Goal: Use online tool/utility: Utilize a website feature to perform a specific function

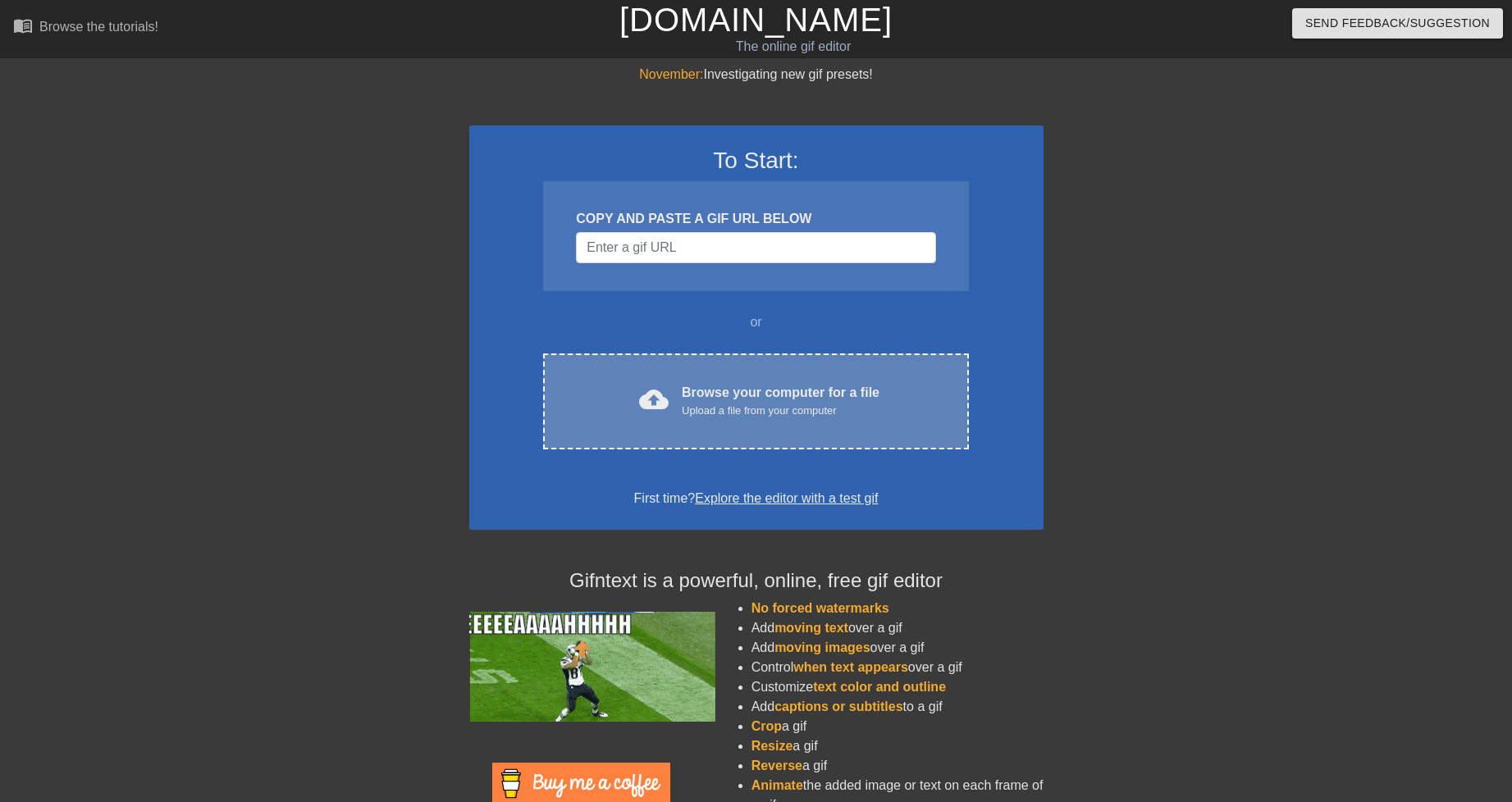
click at [745, 357] on div "cloud_upload Browse your computer for a file Upload a file from your computer C…" at bounding box center [755, 401] width 425 height 96
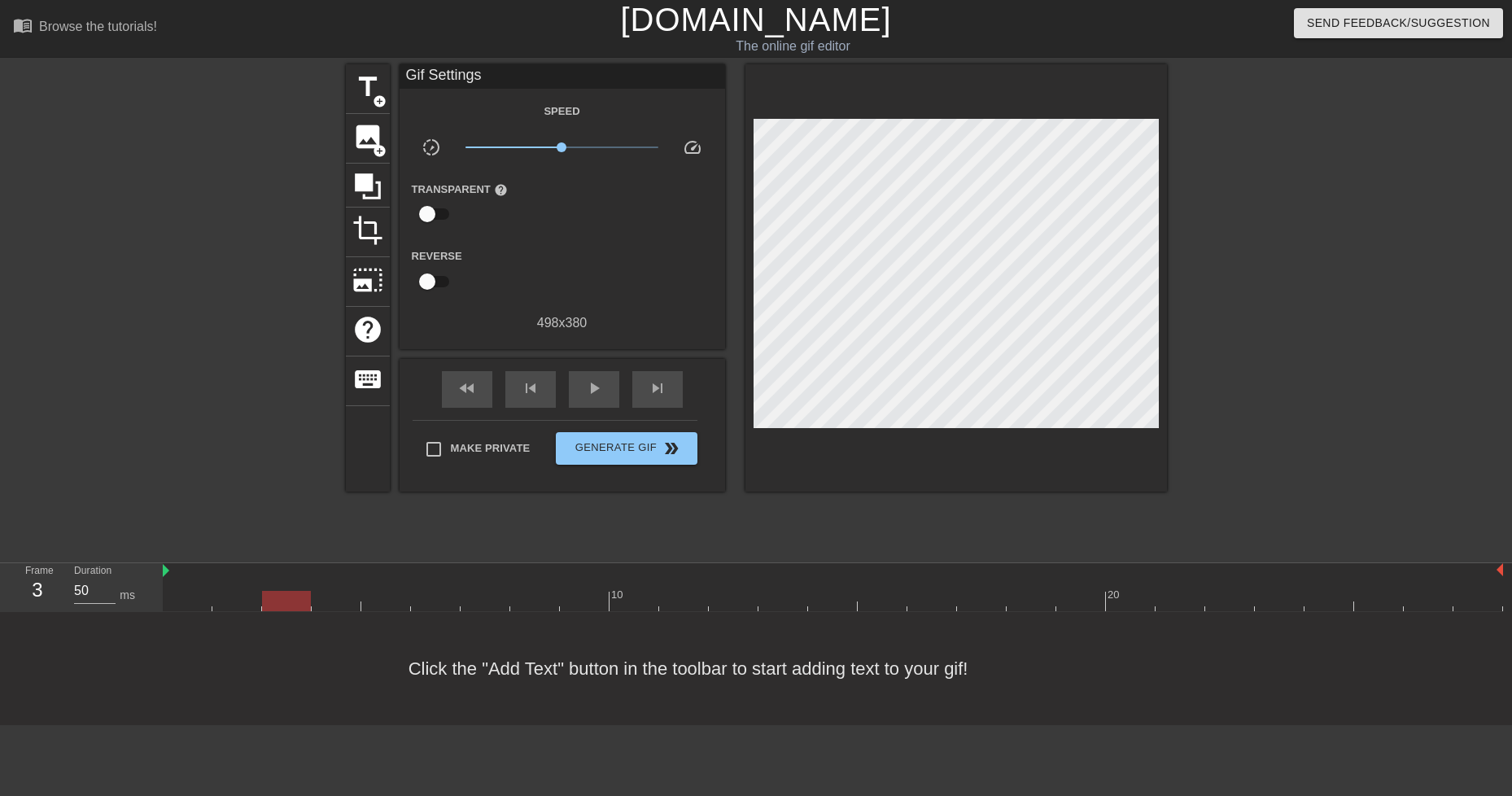
type input "110"
drag, startPoint x: 206, startPoint y: 595, endPoint x: 178, endPoint y: 604, distance: 29.4
click at [178, 604] on div at bounding box center [186, 601] width 48 height 20
click at [369, 141] on span "image" at bounding box center [368, 137] width 31 height 31
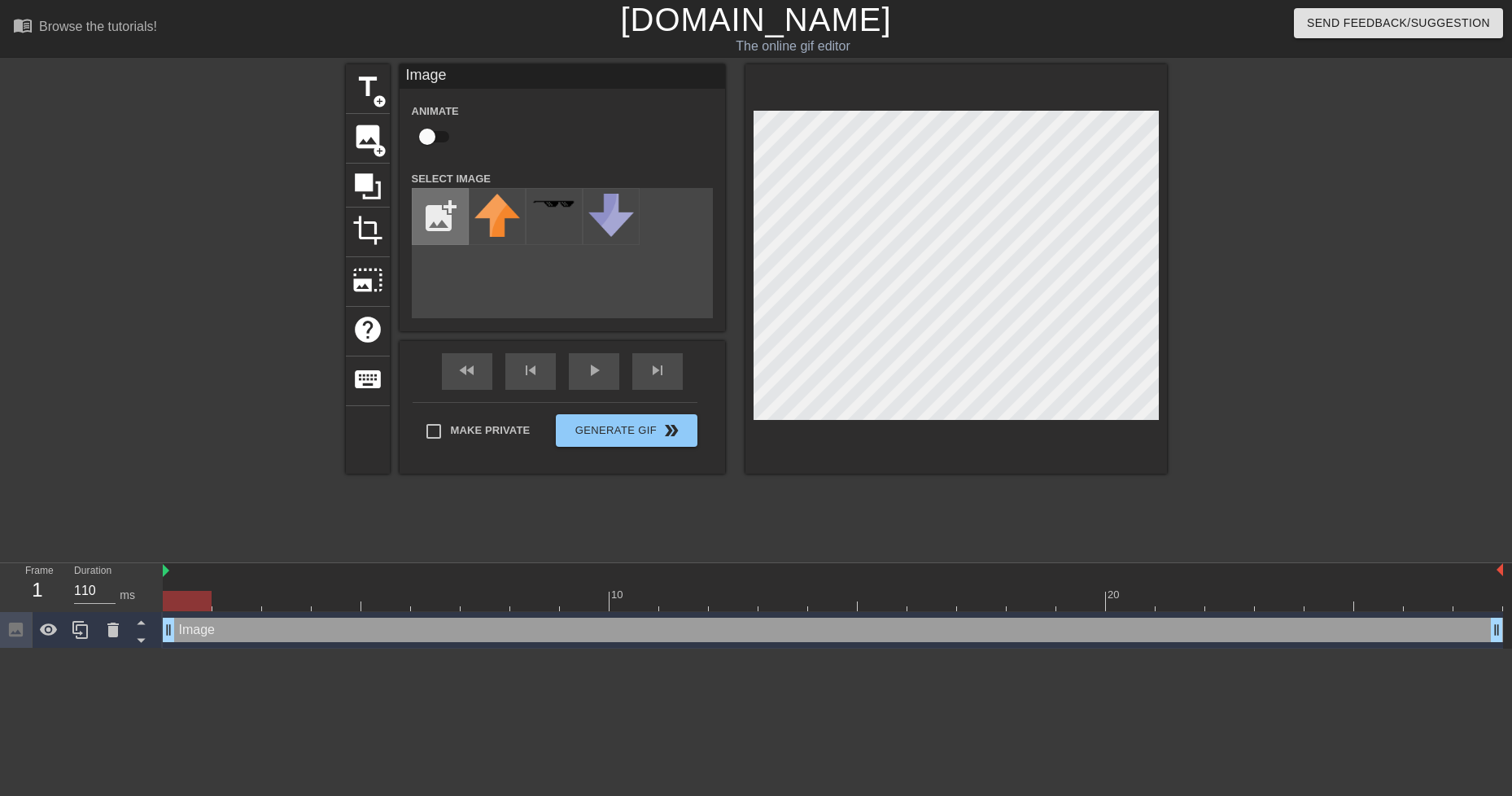
click at [459, 214] on input "file" at bounding box center [440, 217] width 56 height 56
type input "C:\fakepath\shrimpig.png"
click at [490, 226] on img at bounding box center [497, 210] width 46 height 34
click at [1168, 407] on div "title add_circle image add_circle crop photo_size_select_large help keyboard Im…" at bounding box center [756, 308] width 1512 height 489
click at [957, 425] on div at bounding box center [956, 269] width 421 height 409
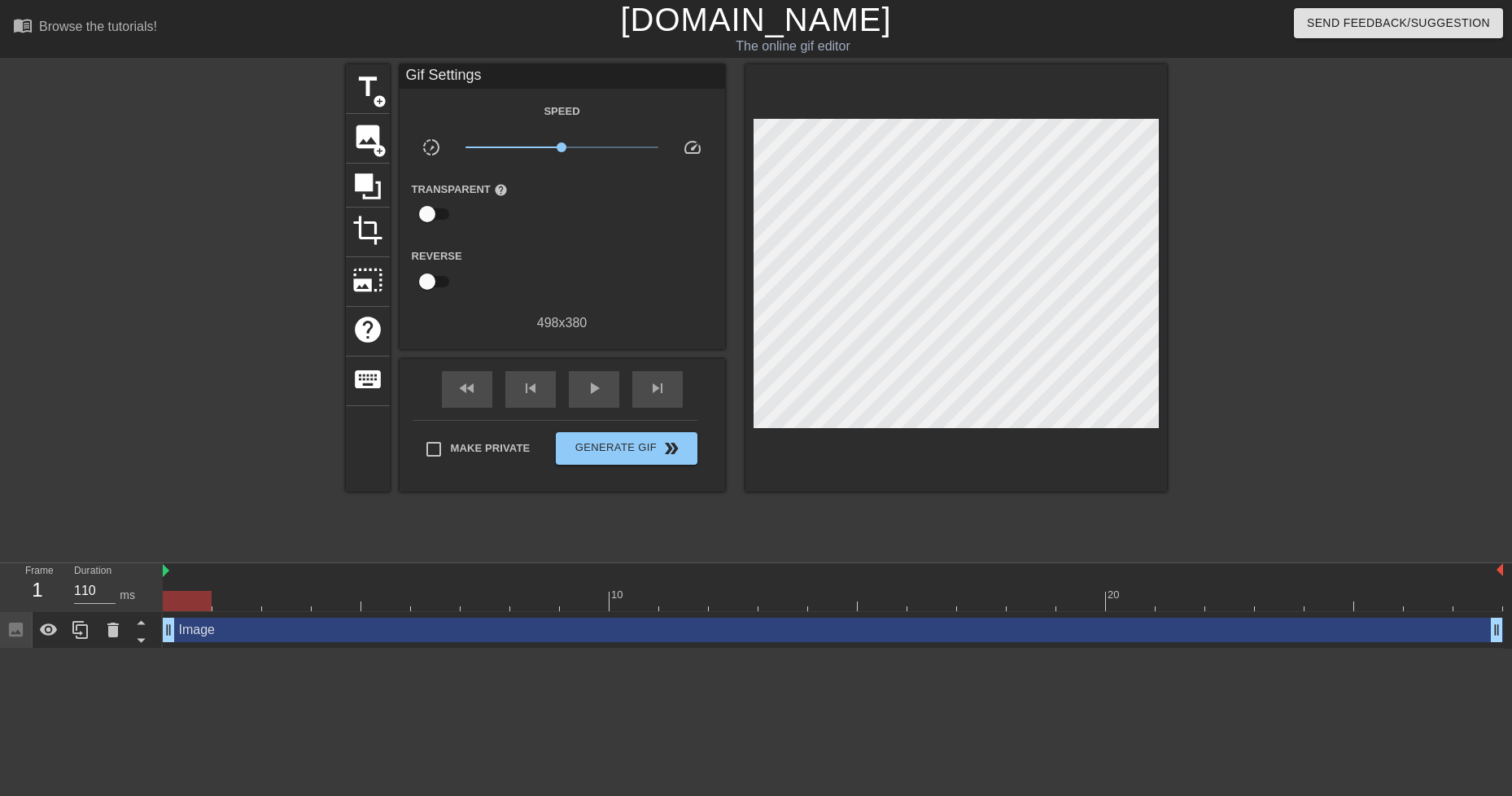
click at [376, 539] on div "title add_circle image add_circle crop photo_size_select_large help keyboard Gi…" at bounding box center [756, 308] width 821 height 489
click at [576, 391] on div "play_arrow" at bounding box center [594, 389] width 50 height 37
click at [576, 391] on div "pause" at bounding box center [594, 389] width 50 height 37
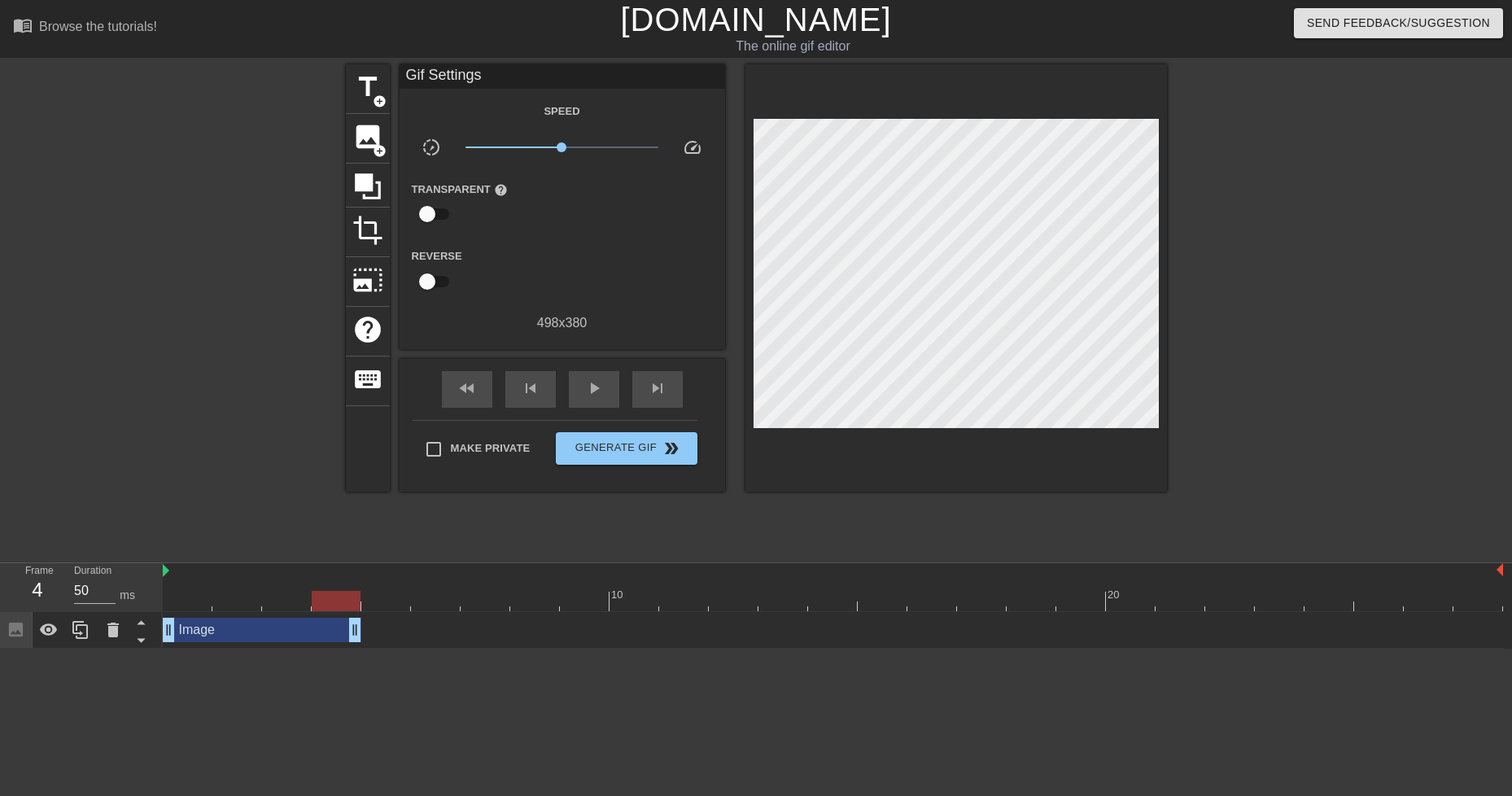
drag, startPoint x: 1502, startPoint y: 637, endPoint x: 376, endPoint y: 614, distance: 1126.2
click at [376, 614] on div "Image drag_handle drag_handle" at bounding box center [832, 631] width 1340 height 37
click at [587, 384] on span "play_arrow" at bounding box center [594, 387] width 19 height 19
drag, startPoint x: 354, startPoint y: 621, endPoint x: 609, endPoint y: 619, distance: 255.0
click at [609, 619] on div "Image drag_handle drag_handle" at bounding box center [832, 630] width 1340 height 25
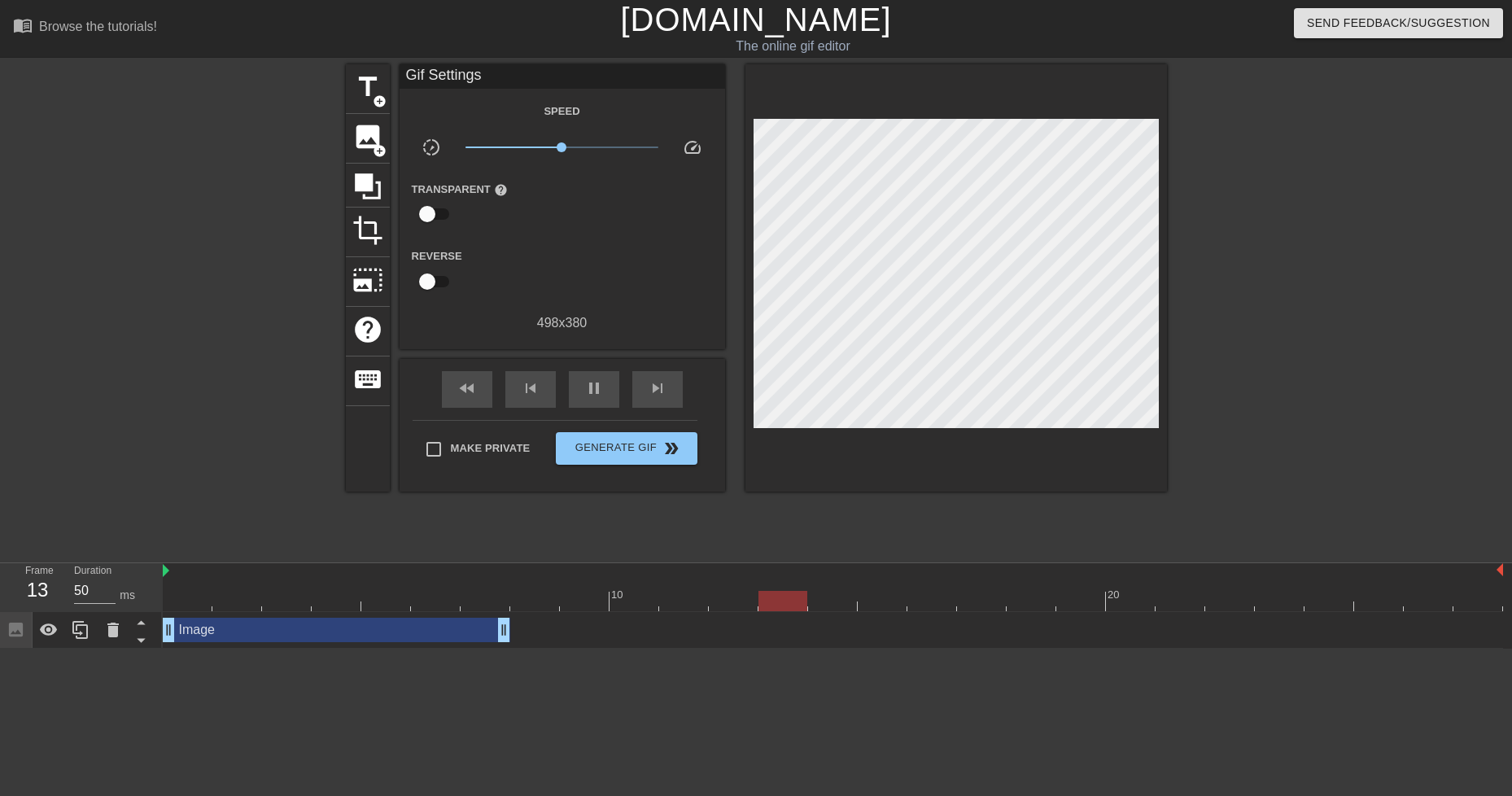
drag, startPoint x: 601, startPoint y: 637, endPoint x: 483, endPoint y: 623, distance: 118.8
drag, startPoint x: 307, startPoint y: 628, endPoint x: 189, endPoint y: 637, distance: 118.3
click at [189, 637] on div "Image drag_handle drag_handle" at bounding box center [336, 630] width 347 height 25
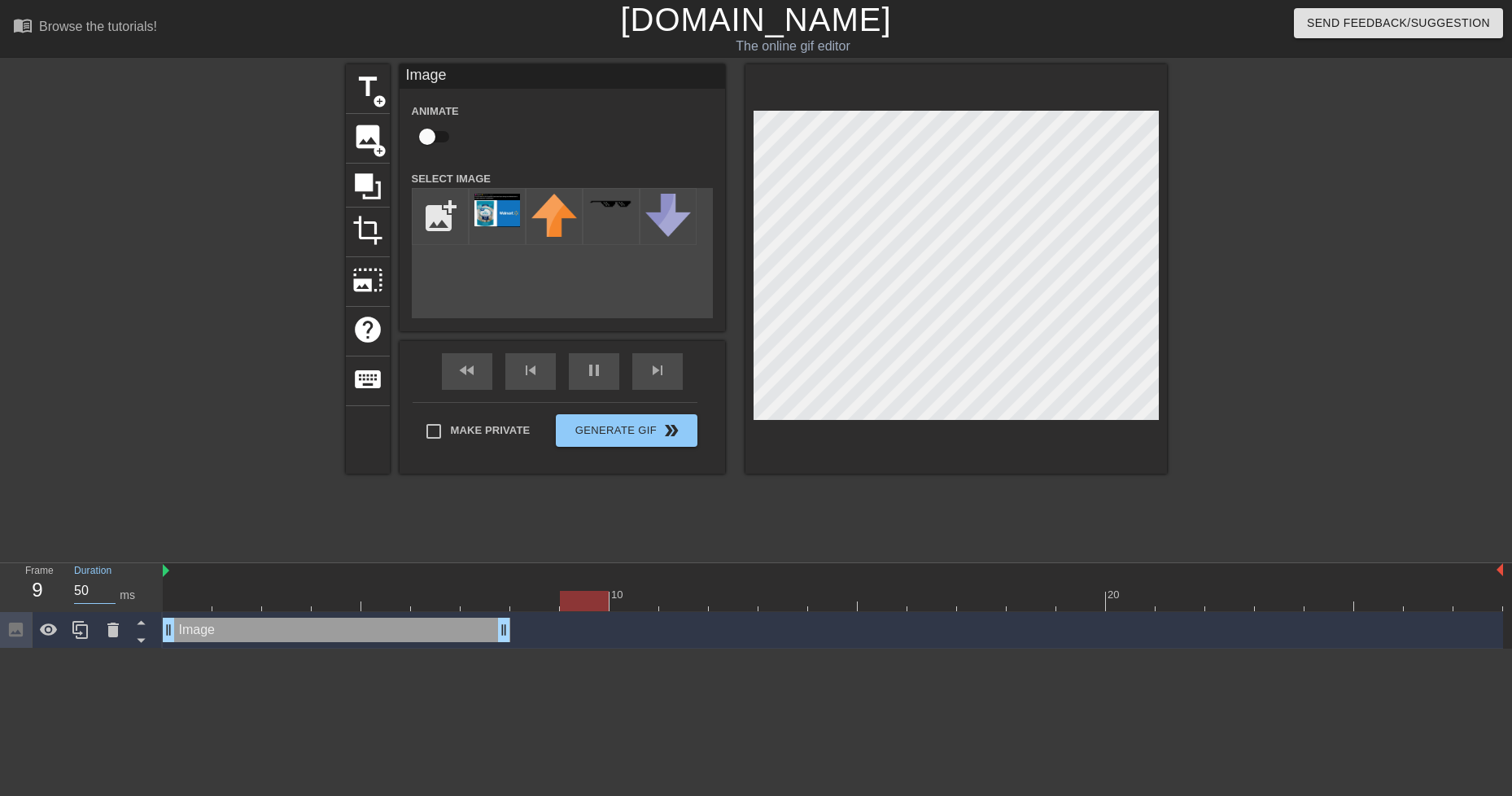
click at [112, 587] on input "50" at bounding box center [94, 591] width 41 height 27
click at [347, 630] on div "Image drag_handle drag_handle" at bounding box center [336, 630] width 347 height 25
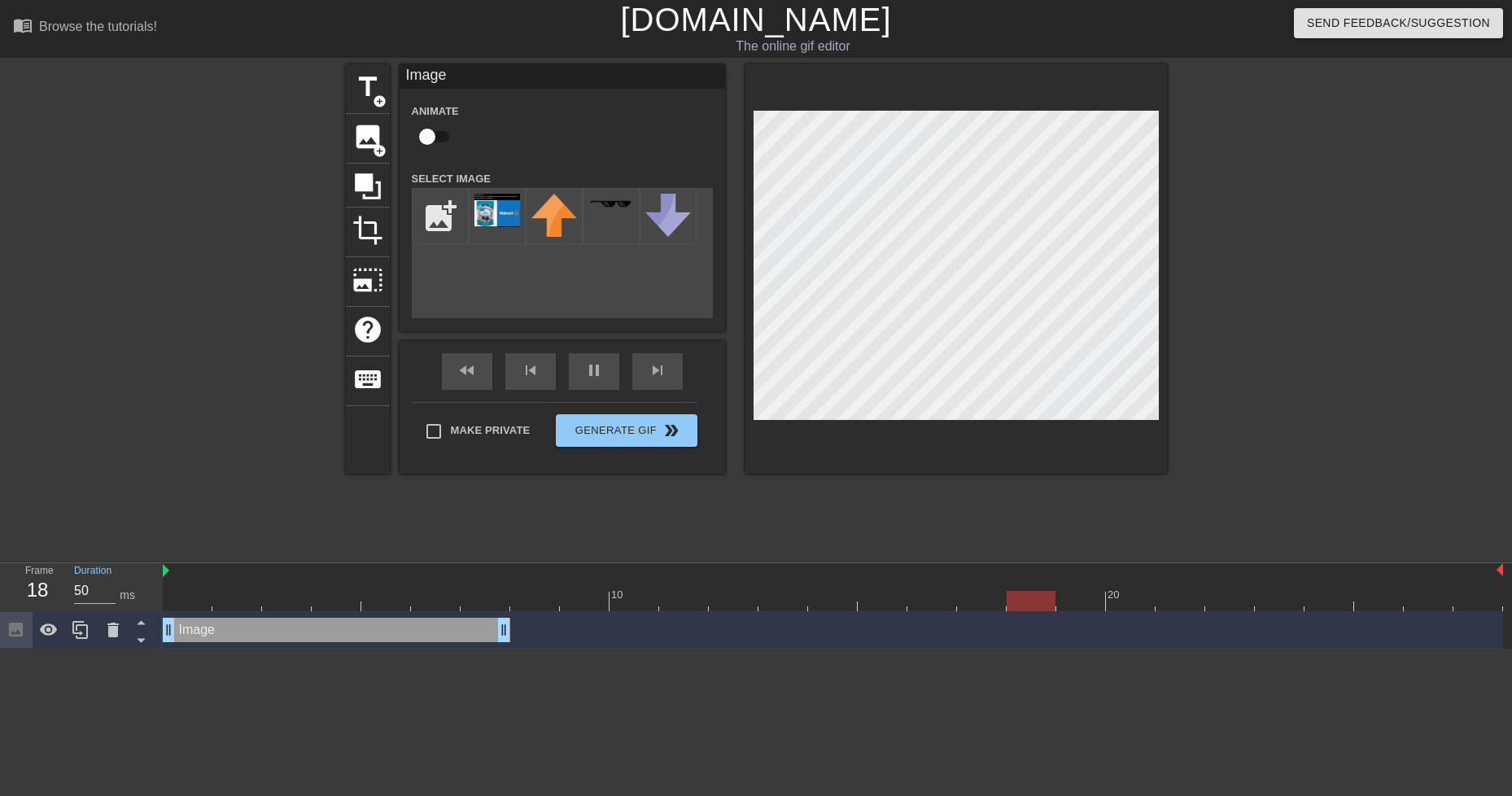
click at [110, 587] on input "50" at bounding box center [94, 591] width 41 height 27
click at [110, 600] on input "50" at bounding box center [94, 591] width 41 height 27
drag, startPoint x: 500, startPoint y: 632, endPoint x: 236, endPoint y: 631, distance: 264.0
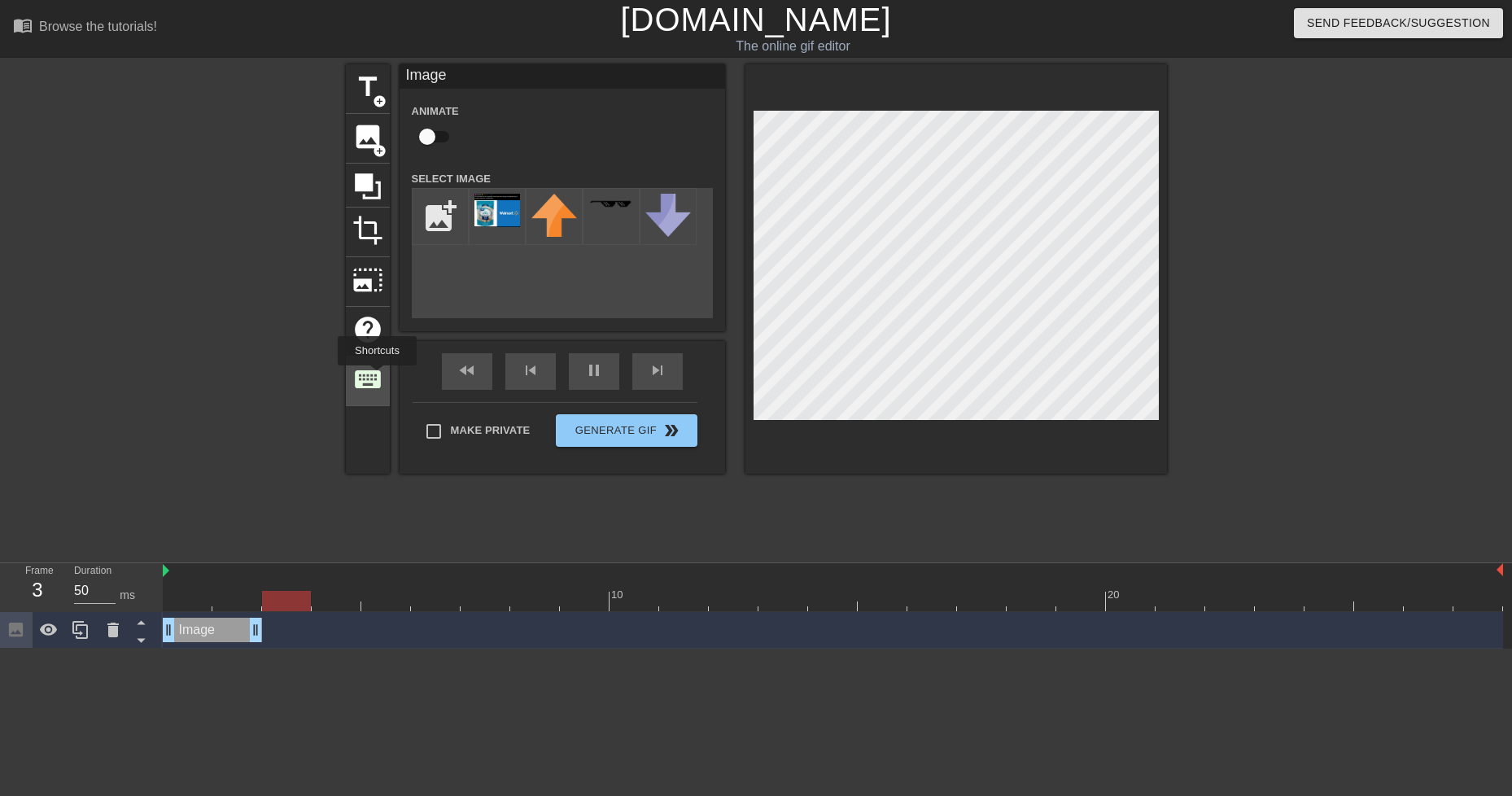
click at [376, 377] on span "keyboard" at bounding box center [368, 379] width 31 height 31
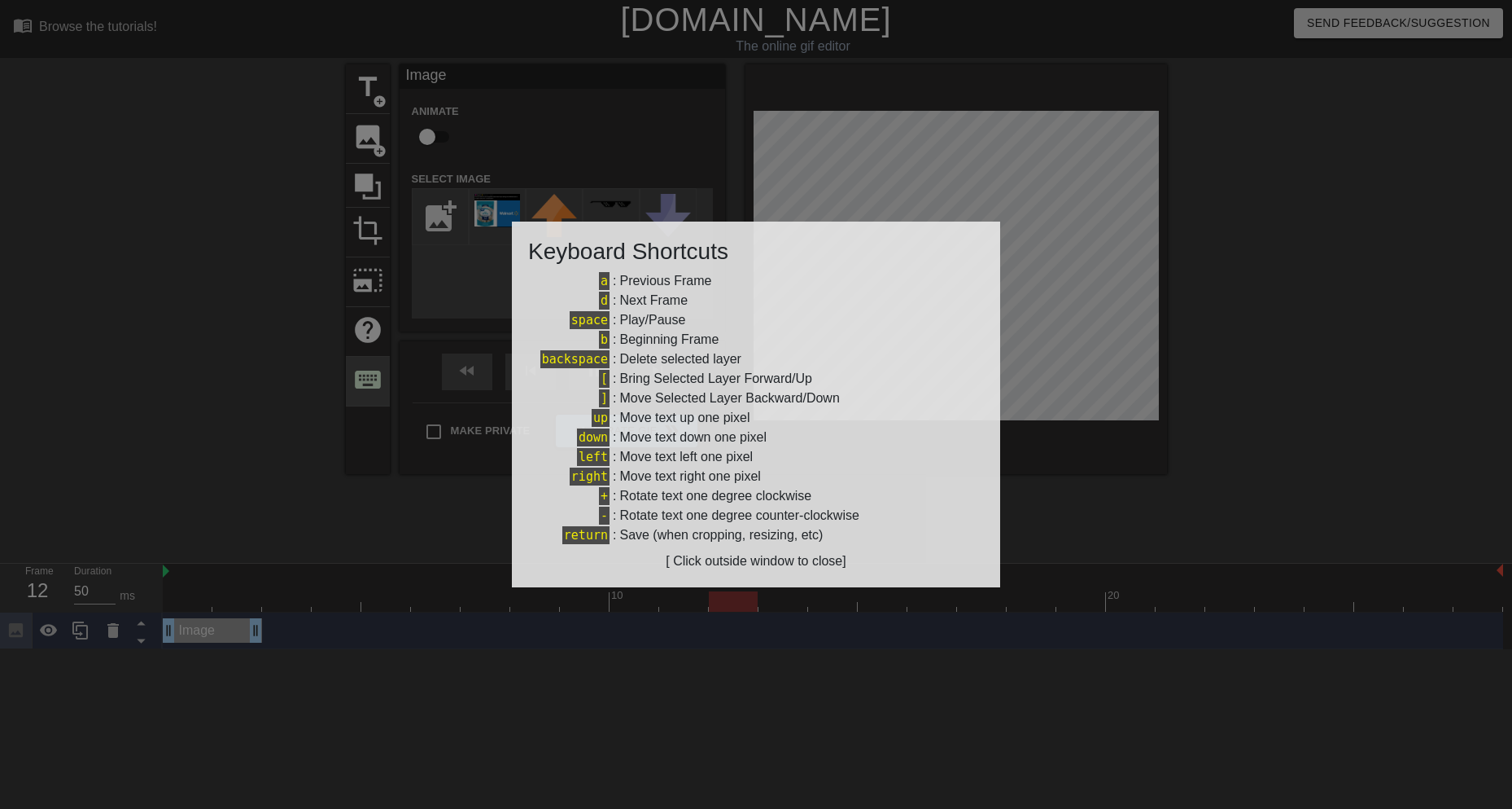
click at [376, 377] on div at bounding box center [756, 404] width 1512 height 809
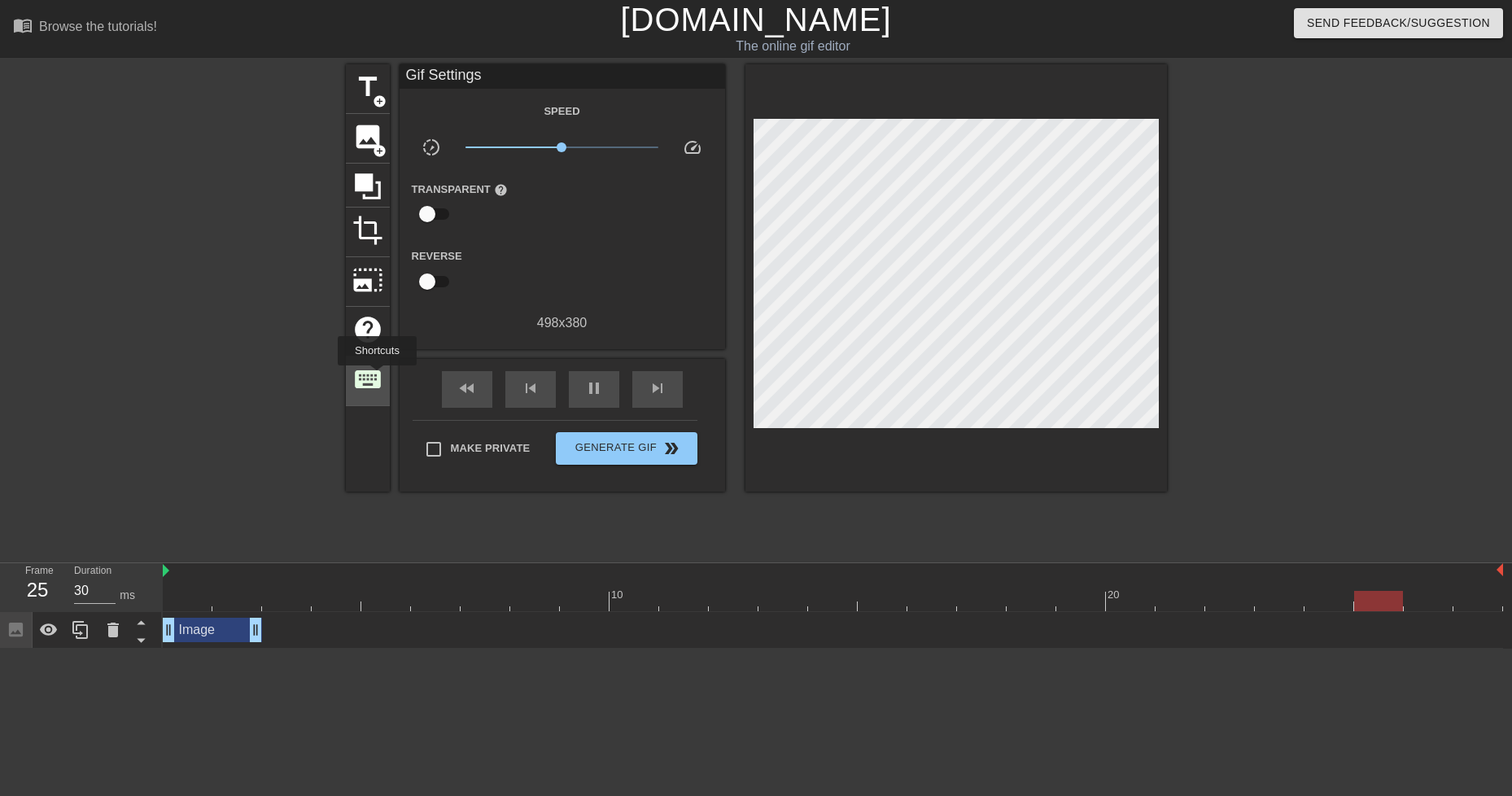
click at [376, 377] on span "keyboard" at bounding box center [368, 379] width 31 height 31
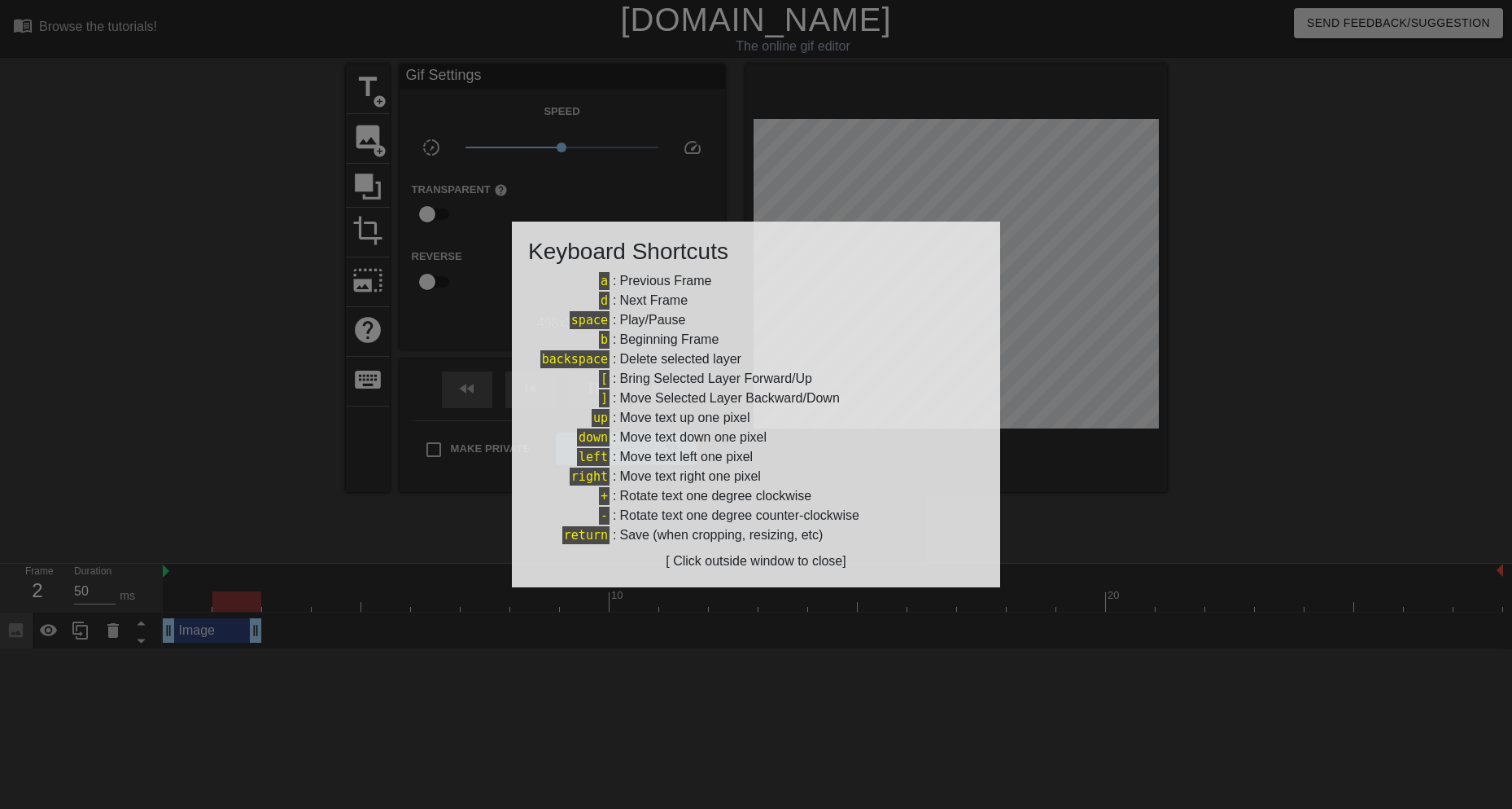
click at [301, 386] on div at bounding box center [756, 404] width 1512 height 809
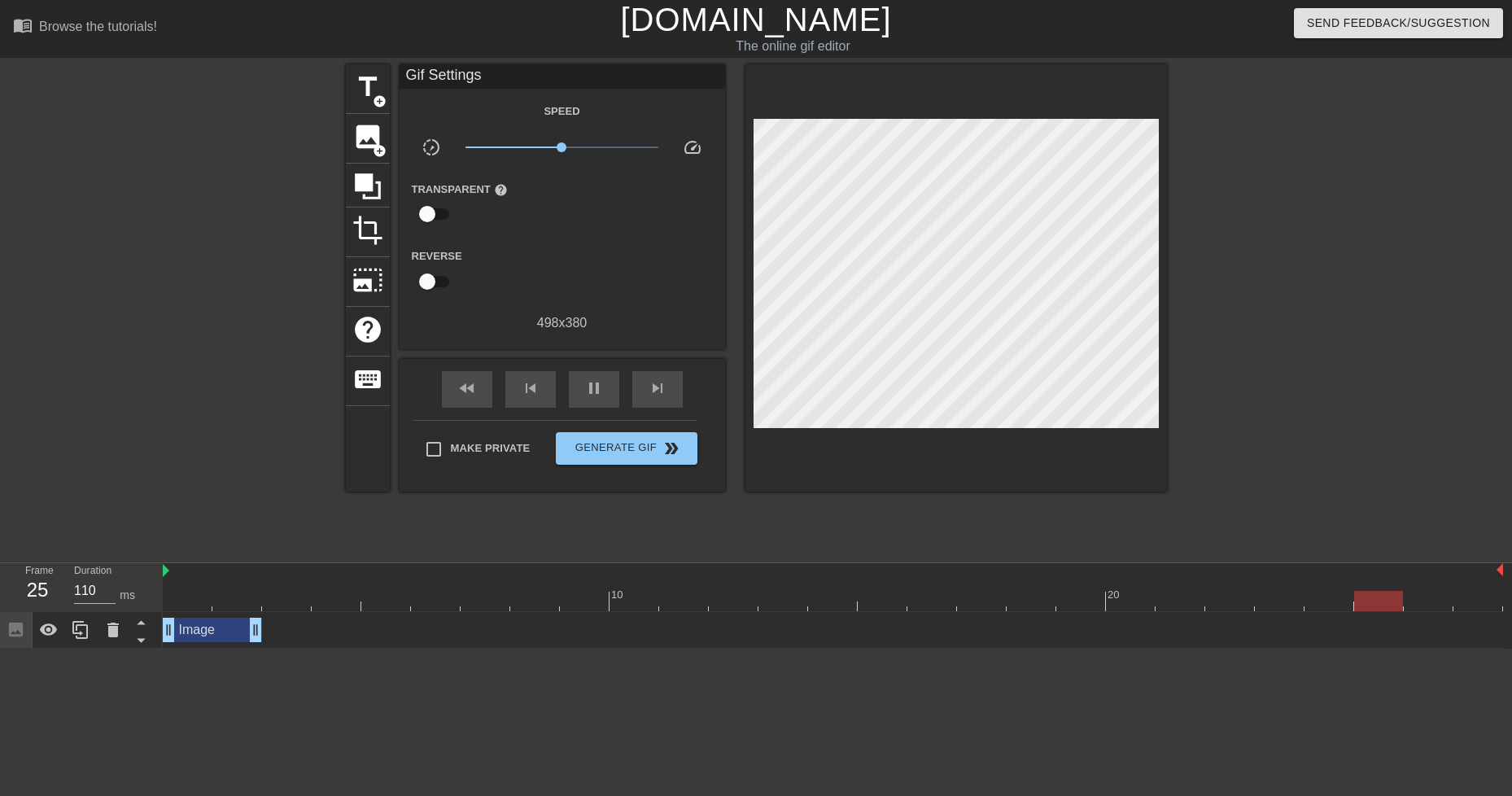
type input "50"
